Goal: Task Accomplishment & Management: Use online tool/utility

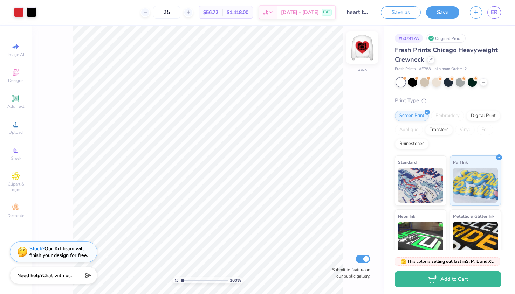
click at [332, 56] on img at bounding box center [362, 48] width 28 height 28
click at [332, 54] on img at bounding box center [362, 48] width 28 height 28
click at [332, 9] on button "Save" at bounding box center [442, 11] width 33 height 12
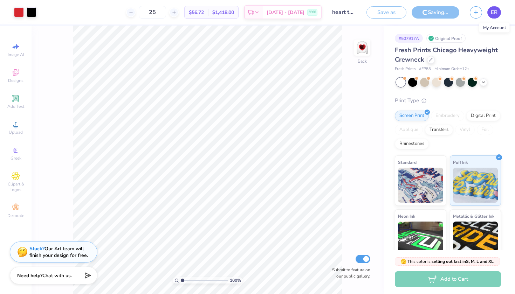
click at [332, 12] on span "ER" at bounding box center [494, 12] width 7 height 8
type textarea "x"
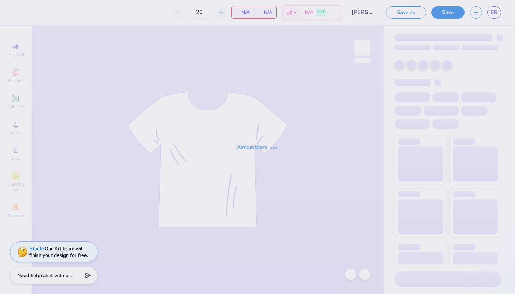
type input "50"
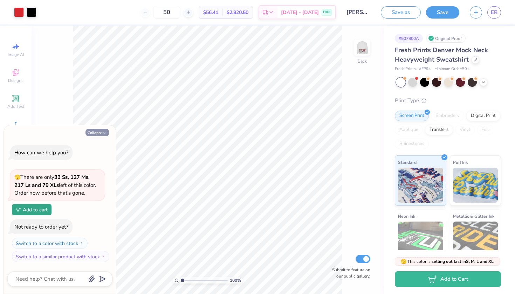
click at [95, 133] on button "Collapse" at bounding box center [96, 132] width 23 height 7
type textarea "x"
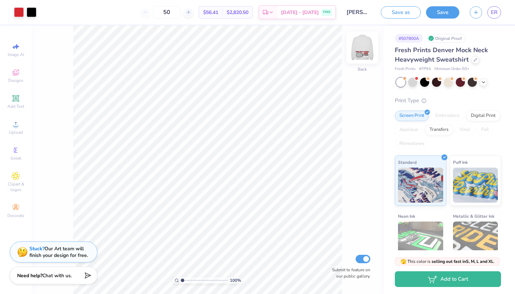
click at [365, 49] on img at bounding box center [362, 48] width 28 height 28
click at [365, 49] on img at bounding box center [362, 48] width 14 height 14
